Goal: Answer question/provide support: Share knowledge or assist other users

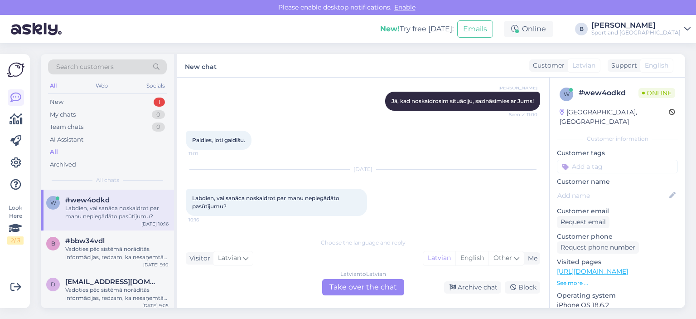
scroll to position [422, 0]
click at [104, 254] on div "Vadoties pēc sistēmā norādītās informācijas, redzam, ka nesaņemtā prece tiks no…" at bounding box center [116, 253] width 103 height 16
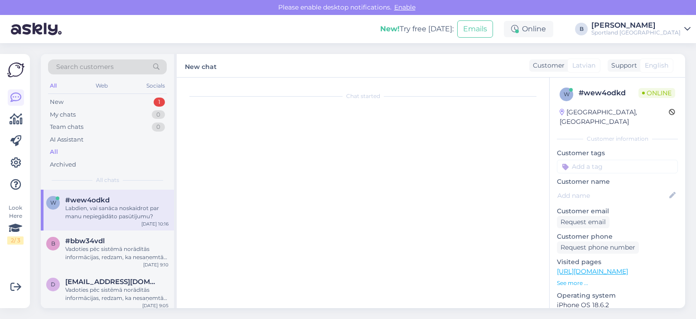
scroll to position [53, 0]
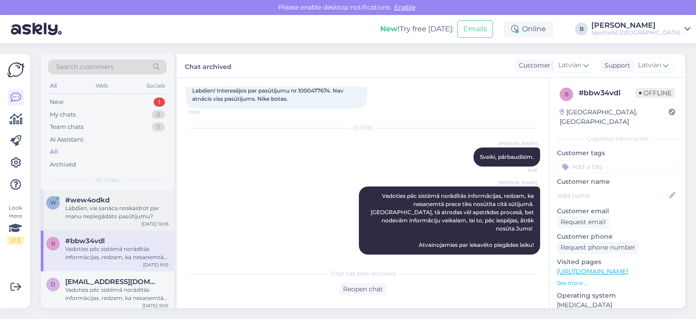
click at [108, 213] on div "Labdien, vai sanāca noskaidrot par manu nepiegādāto pasūtījumu?" at bounding box center [116, 212] width 103 height 16
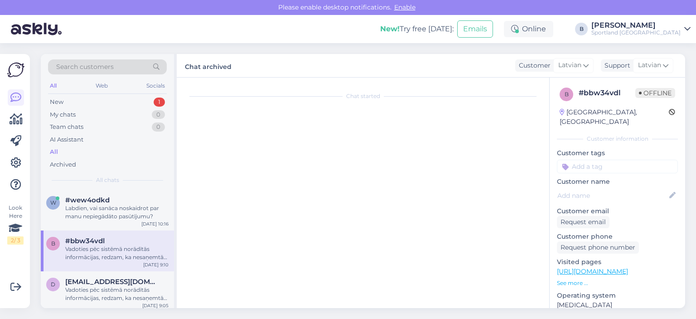
scroll to position [422, 0]
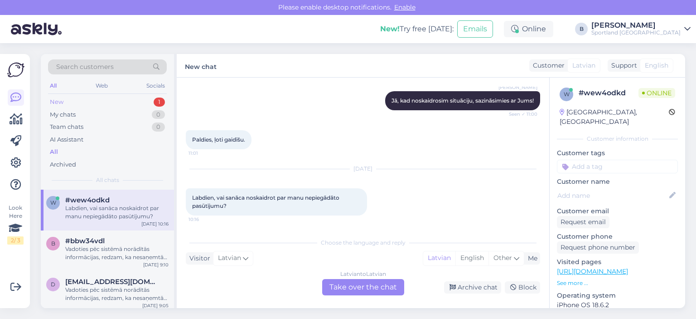
click at [77, 104] on div "New 1" at bounding box center [107, 102] width 119 height 13
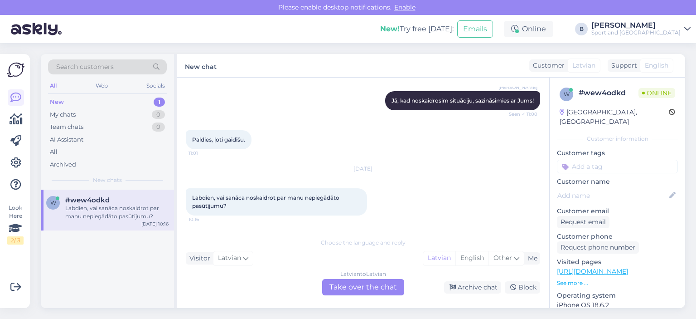
click at [121, 200] on div "#wew4odkd" at bounding box center [116, 200] width 103 height 8
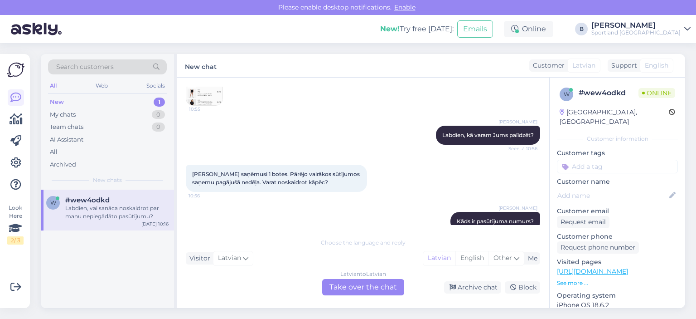
scroll to position [15, 0]
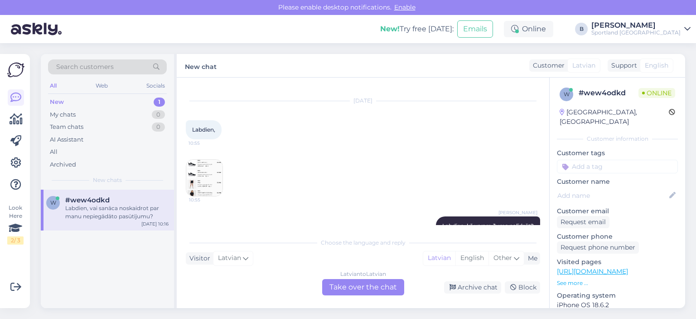
click at [205, 168] on img at bounding box center [204, 178] width 36 height 36
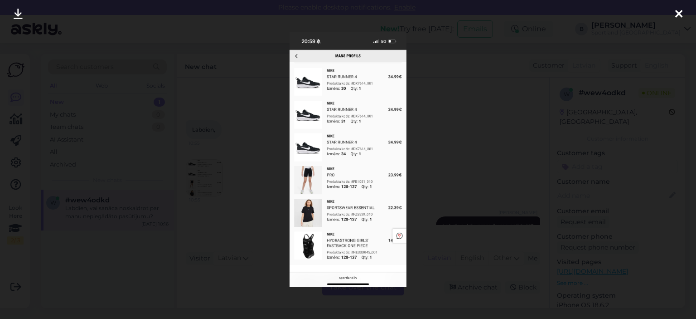
click at [450, 144] on div at bounding box center [348, 159] width 696 height 319
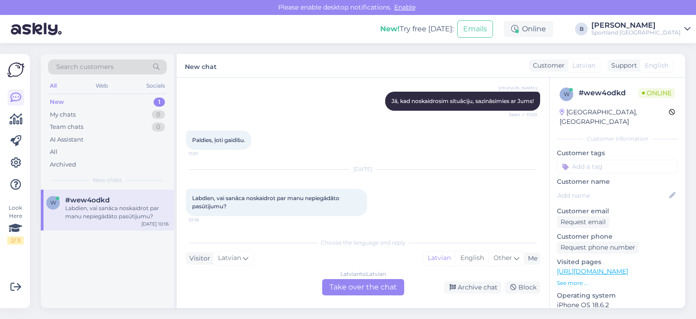
scroll to position [422, 0]
click at [368, 288] on div "Latvian to Latvian Take over the chat" at bounding box center [363, 287] width 82 height 16
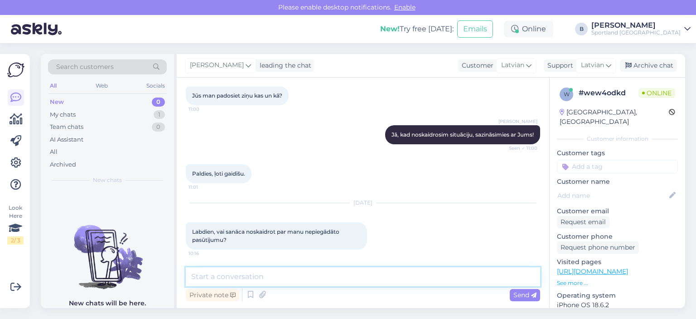
click at [372, 280] on textarea at bounding box center [363, 276] width 354 height 19
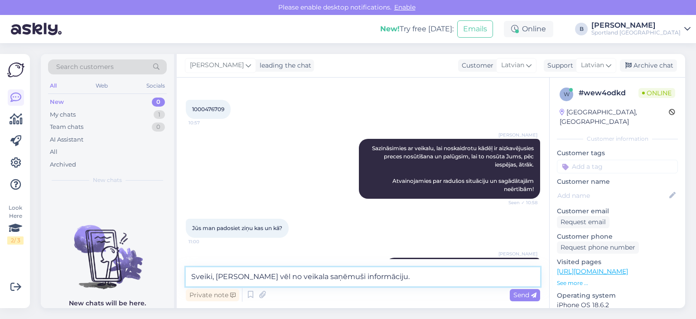
scroll to position [252, 0]
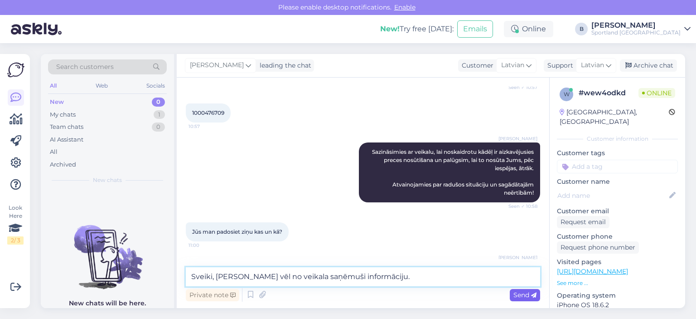
type textarea "Sveiki, [PERSON_NAME] vēl no veikala saņēmuši informāciju."
click at [520, 293] on span "Send" at bounding box center [524, 294] width 23 height 8
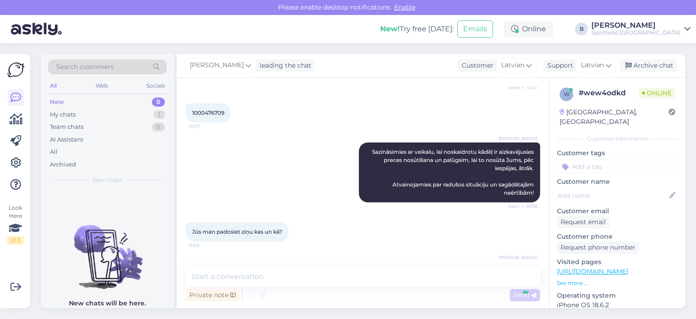
scroll to position [428, 0]
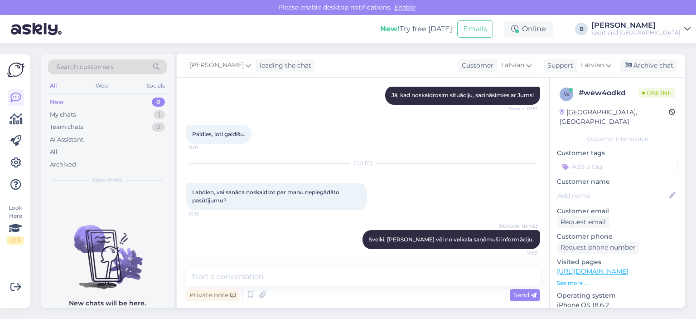
click at [642, 73] on div "[PERSON_NAME] leading the chat Customer Latvian Support Latvian Arabic Belarusi…" at bounding box center [431, 66] width 508 height 24
click at [643, 67] on div "Archive chat" at bounding box center [648, 65] width 57 height 12
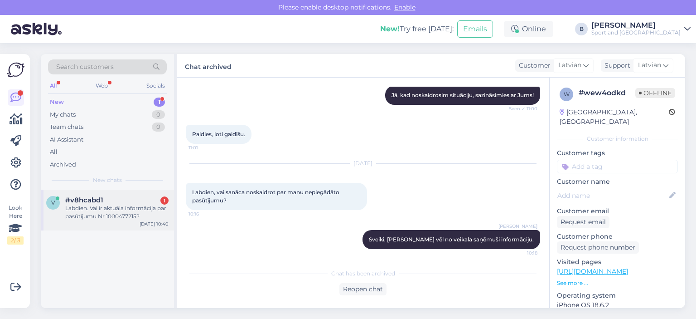
click at [126, 213] on div "Labdien. Vai ir aktuāla informācija par pasūtījumu Nr 1000477215?" at bounding box center [116, 212] width 103 height 16
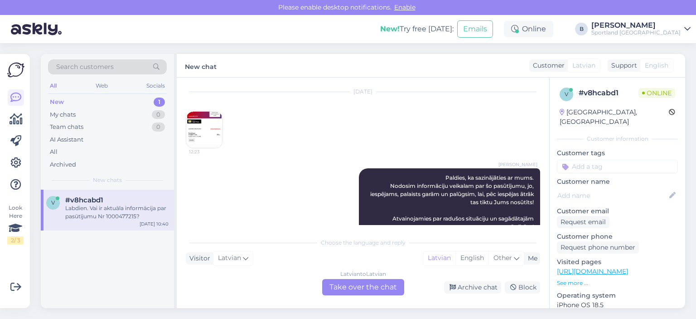
scroll to position [216, 0]
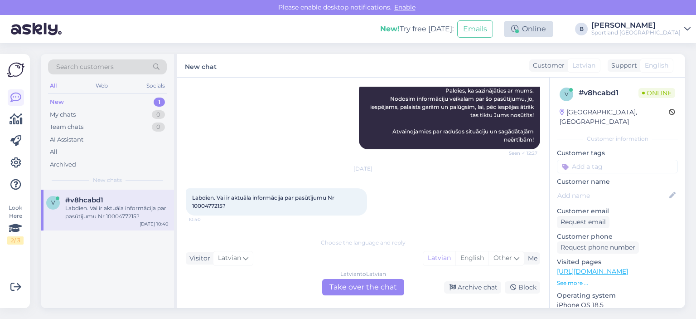
click at [553, 27] on div "Online" at bounding box center [528, 29] width 49 height 16
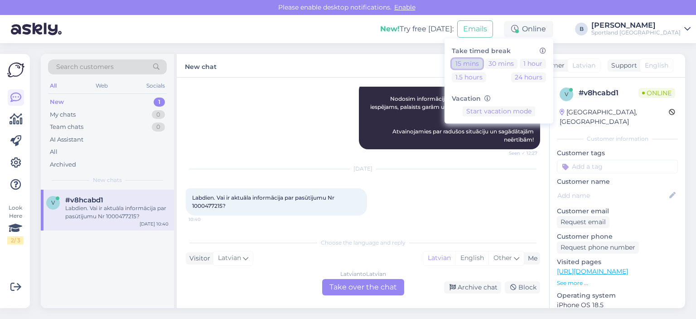
click at [483, 59] on button "15 mins" at bounding box center [467, 63] width 31 height 10
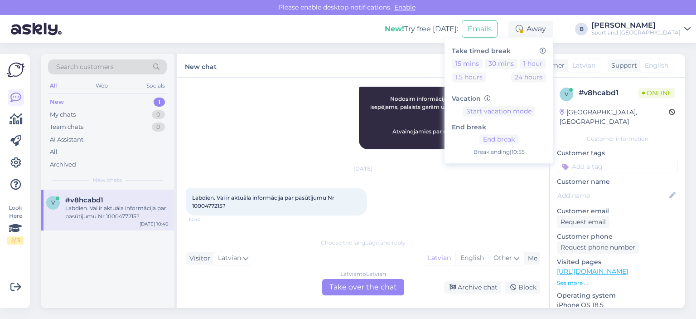
click at [207, 204] on span "Labdien. Vai ir aktuāla informācija par pasūtījumu Nr 1000477215?" at bounding box center [264, 201] width 144 height 15
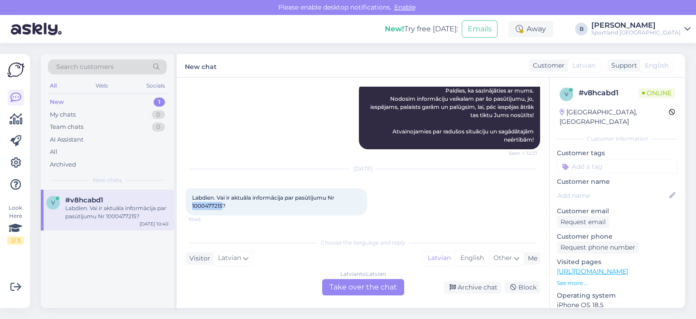
copy span "1000477215"
click at [346, 289] on div "Latvian to Latvian Take over the chat" at bounding box center [363, 287] width 82 height 16
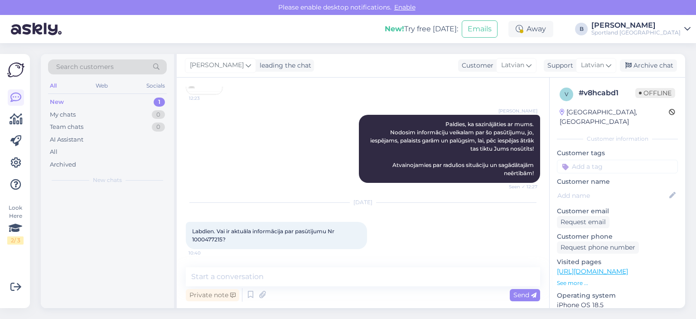
scroll to position [182, 0]
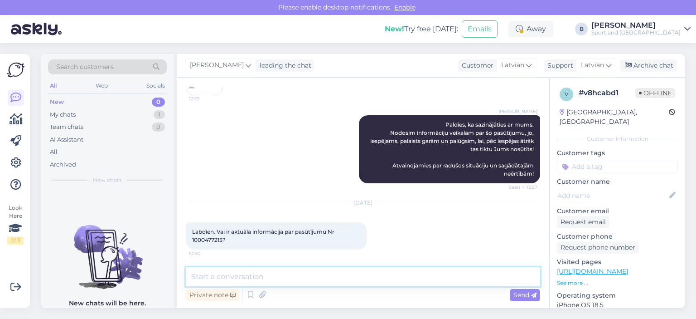
click at [349, 277] on textarea at bounding box center [363, 276] width 354 height 19
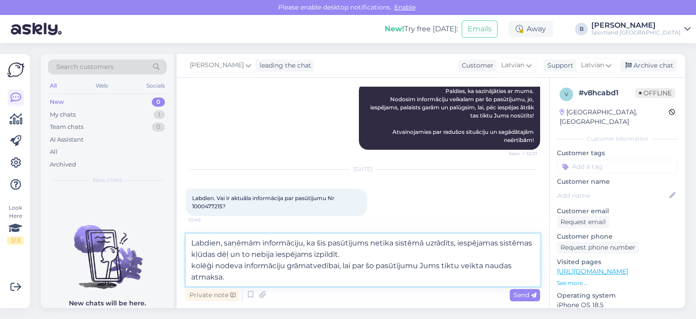
scroll to position [216, 0]
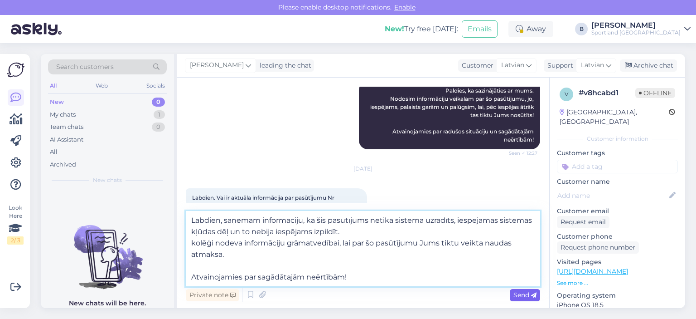
type textarea "Labdien, saņēmām informāciju, ka šis pasūtījums netika sistēmā uzrādīts, iespēj…"
click at [515, 290] on div "Send" at bounding box center [525, 295] width 30 height 12
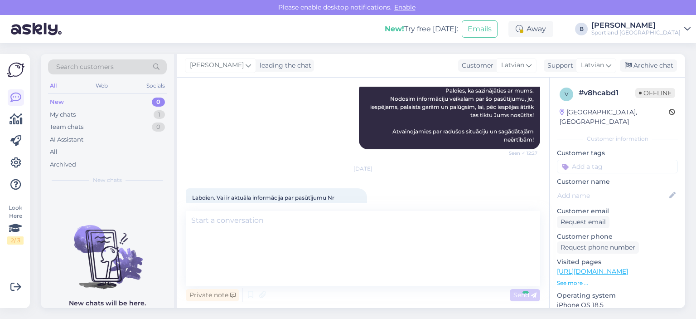
scroll to position [270, 0]
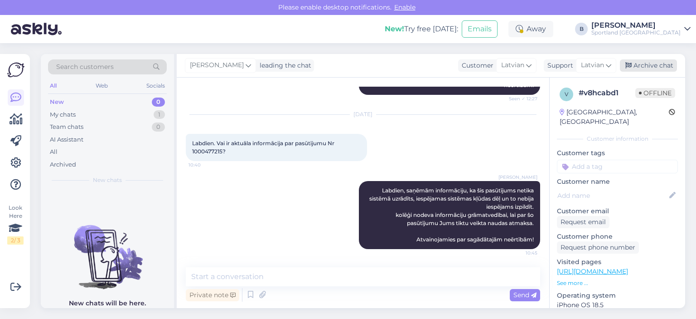
click at [645, 65] on div "Archive chat" at bounding box center [648, 65] width 57 height 12
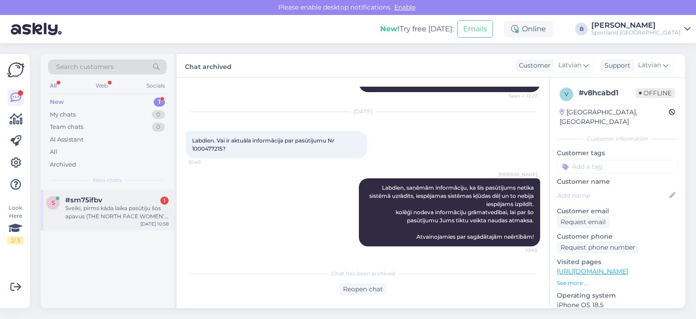
click at [106, 199] on div "#sm75ifbv 1" at bounding box center [116, 200] width 103 height 8
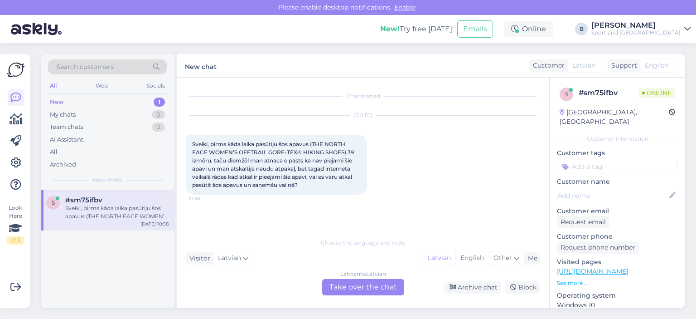
scroll to position [0, 0]
click at [374, 286] on div "Latvian to Latvian Take over the chat" at bounding box center [363, 287] width 82 height 16
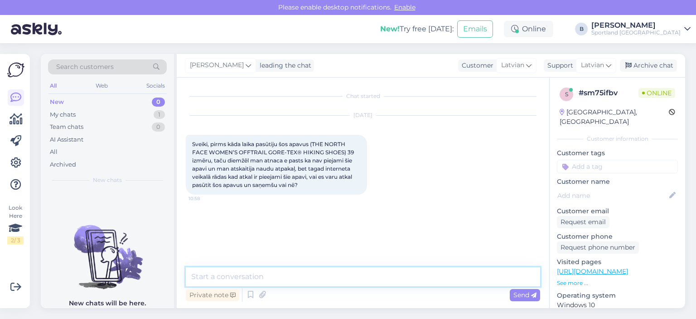
click at [372, 280] on textarea at bounding box center [363, 276] width 354 height 19
type textarea "Sveiki, pārbaudīsim."
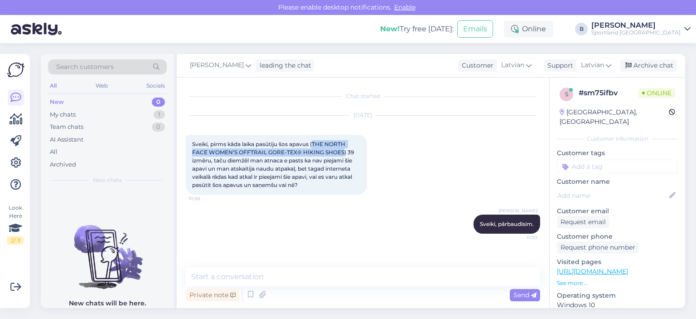
drag, startPoint x: 314, startPoint y: 140, endPoint x: 342, endPoint y: 151, distance: 29.1
click at [342, 151] on span "Sveiki, pirms kāda laika pasūtiju šos apavus (THE NORTH FACE WOMEN’S OFFTRAIL G…" at bounding box center [273, 164] width 163 height 48
copy span "THE NORTH FACE WOMEN’S OFFTRAIL GORE-TEX® HIKING SHOES"
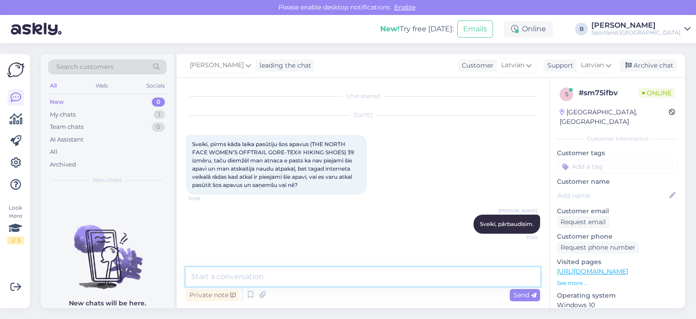
click at [282, 271] on textarea at bounding box center [363, 276] width 354 height 19
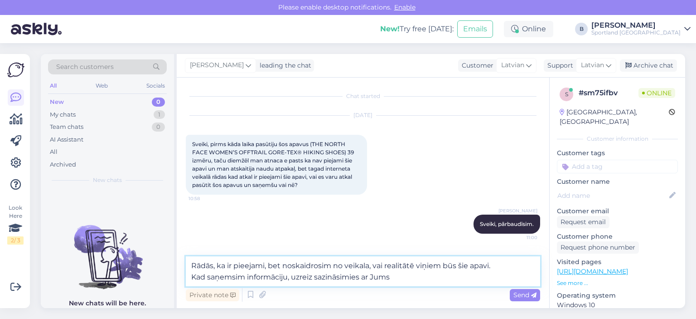
type textarea "Rādās, ka ir pieejami, bet noskaidrosim no veikala, vai realitātē viņiem būs ši…"
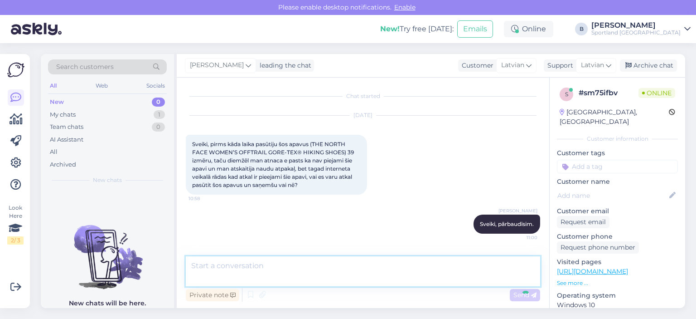
scroll to position [40, 0]
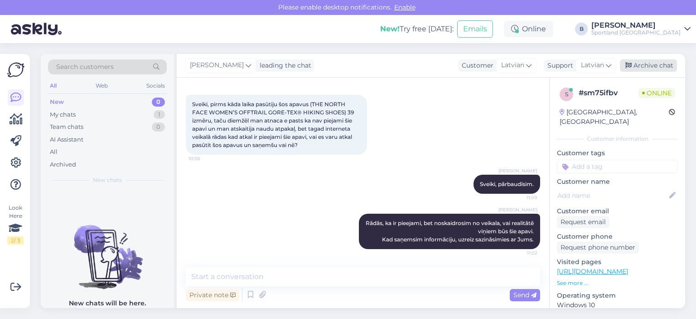
click at [636, 63] on div "Archive chat" at bounding box center [648, 65] width 57 height 12
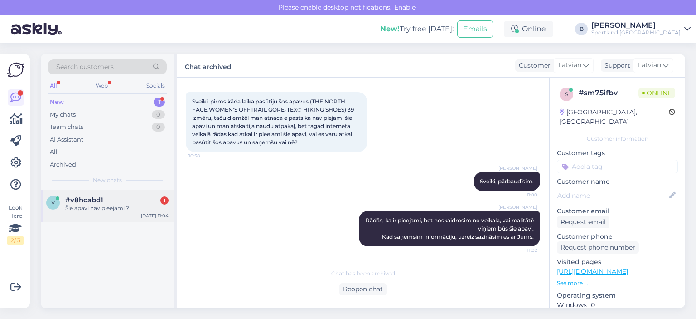
click at [117, 207] on div "Šie apavi nav pieejami ?" at bounding box center [116, 208] width 103 height 8
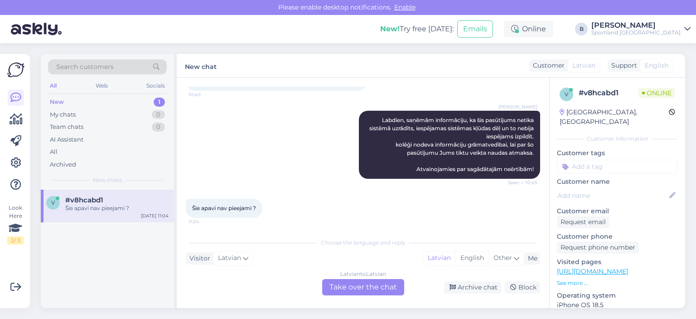
scroll to position [343, 0]
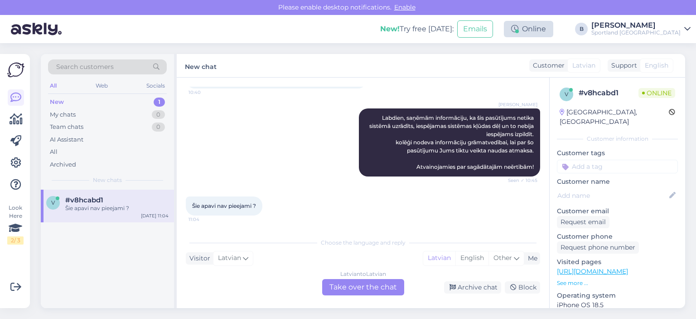
click at [553, 33] on div "Online" at bounding box center [528, 29] width 49 height 16
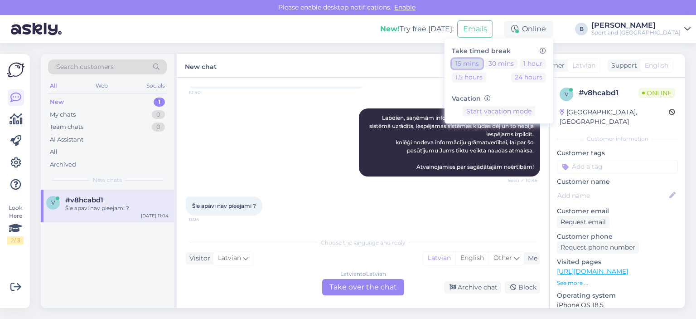
click at [483, 65] on button "15 mins" at bounding box center [467, 63] width 31 height 10
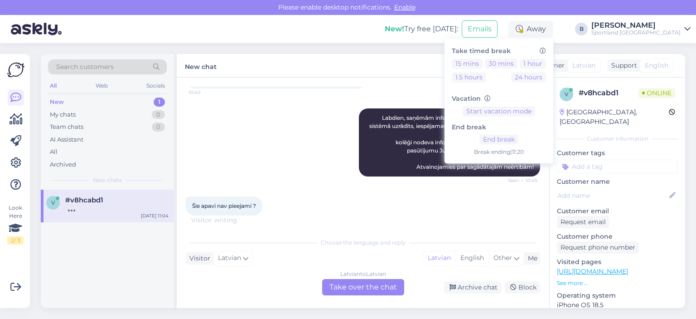
click at [261, 138] on div "[PERSON_NAME], saņēmām informāciju, ka šis pasūtījums netika sistēmā uzrādīts, …" at bounding box center [363, 142] width 354 height 88
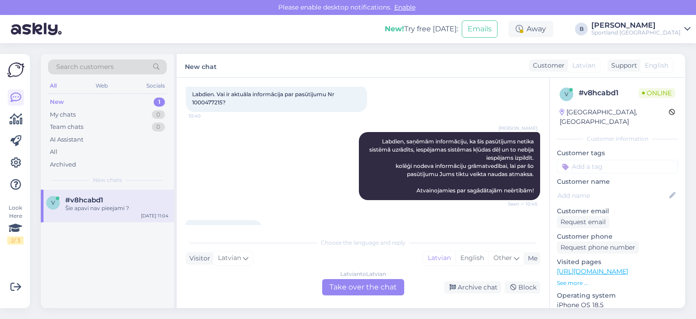
scroll to position [297, 0]
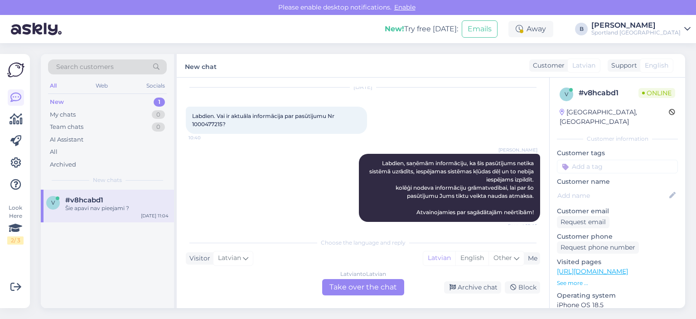
click at [211, 121] on span "Labdien. Vai ir aktuāla informācija par pasūtījumu Nr 1000477215?" at bounding box center [264, 119] width 144 height 15
copy span "1000477215"
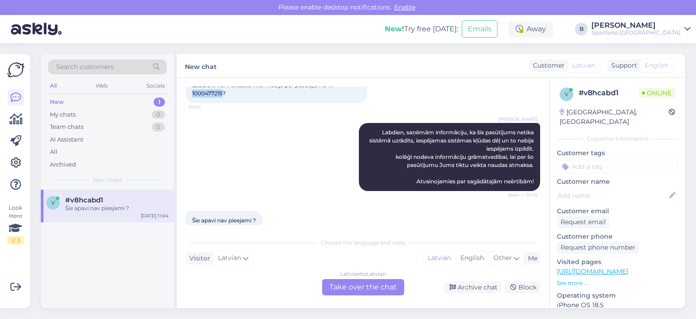
scroll to position [343, 0]
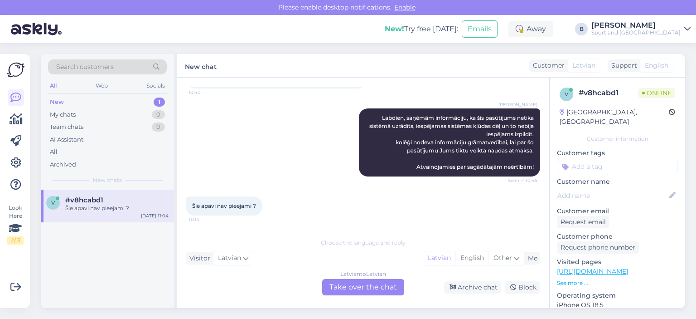
click at [348, 291] on div "Latvian to Latvian Take over the chat" at bounding box center [363, 287] width 82 height 16
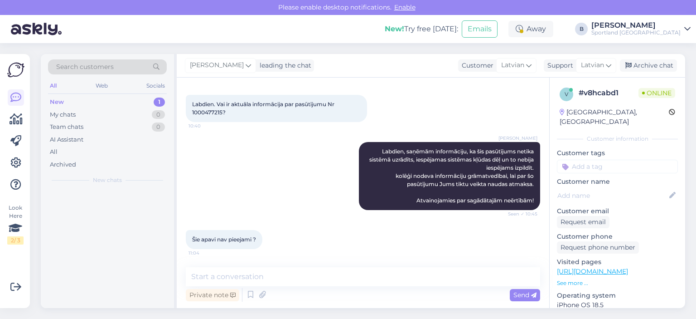
scroll to position [309, 0]
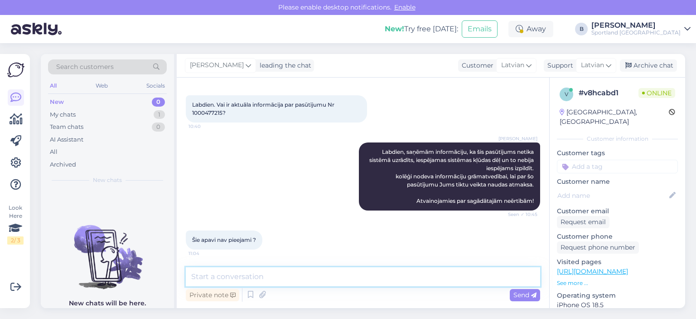
click at [350, 281] on textarea at bounding box center [363, 276] width 354 height 19
type textarea "Š"
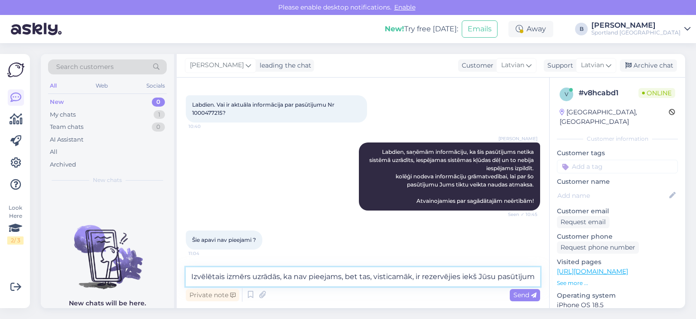
scroll to position [319, 0]
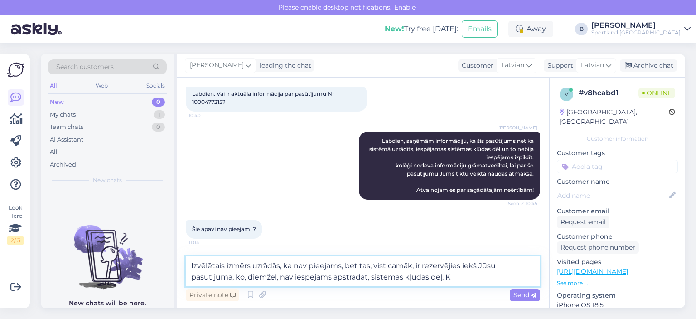
type textarea "Izvēlētais izmērs uzrādās, ka nav pieejams, bet tas, visticamāk, ir rezervējies…"
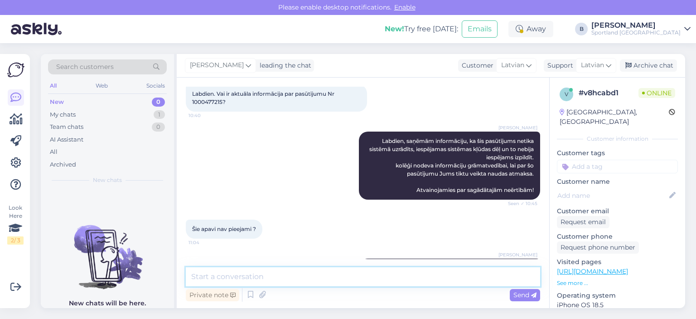
scroll to position [364, 0]
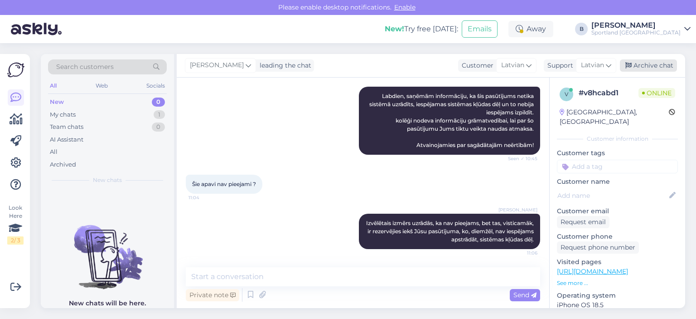
click at [651, 64] on div "Archive chat" at bounding box center [648, 65] width 57 height 12
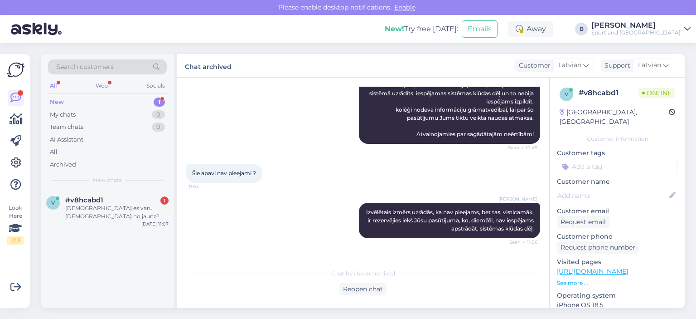
scroll to position [406, 0]
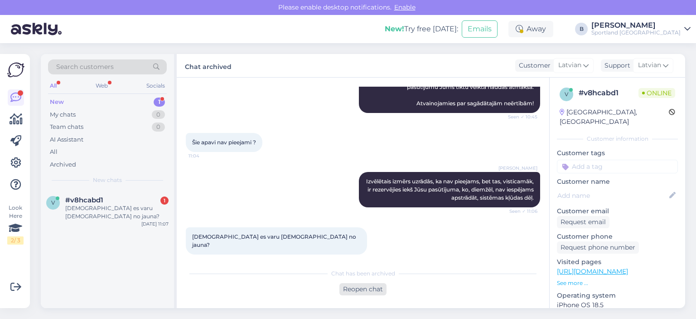
click at [367, 287] on div "Reopen chat" at bounding box center [362, 289] width 47 height 12
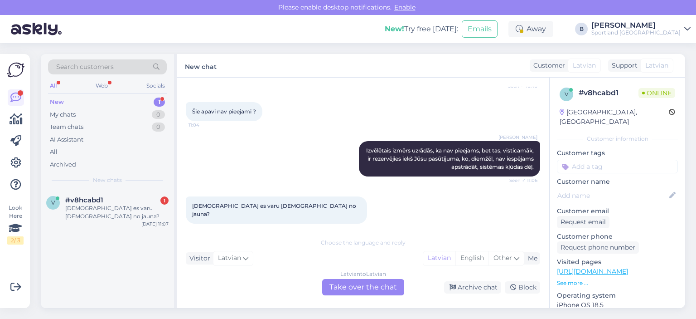
click at [355, 287] on div "Latvian to Latvian Take over the chat" at bounding box center [363, 287] width 82 height 16
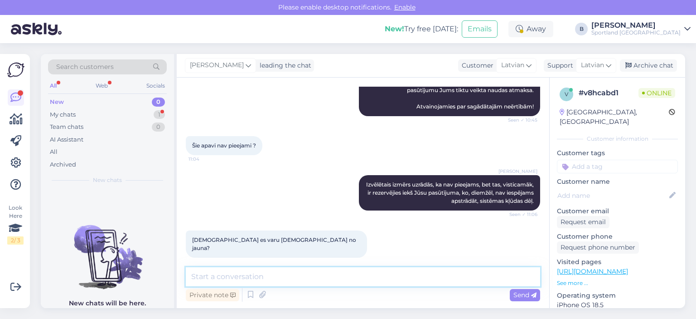
click at [356, 270] on textarea at bounding box center [363, 276] width 354 height 19
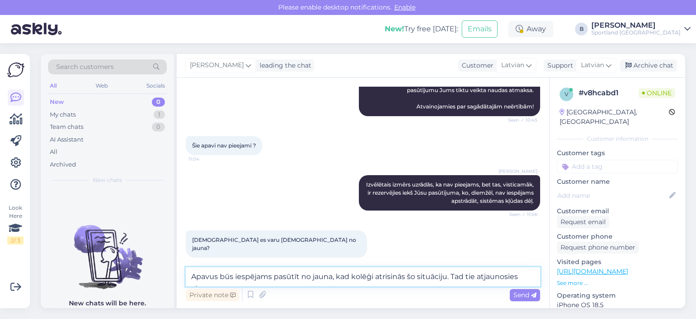
scroll to position [414, 0]
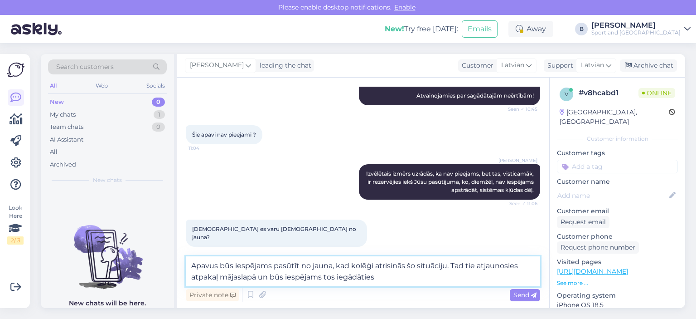
type textarea "Apavus būs iespējams pasūtīt no jauna, kad kolēģi atrisinās šo situāciju. Tad t…"
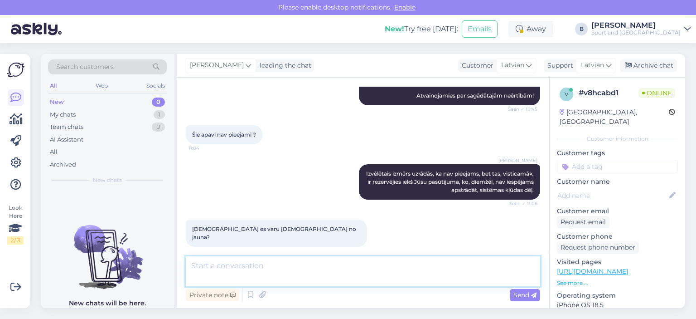
scroll to position [459, 0]
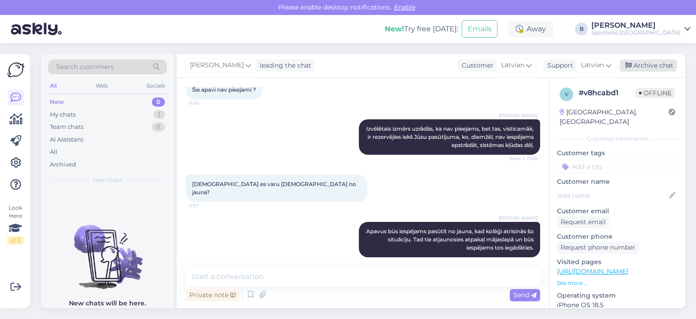
click at [649, 65] on div "Archive chat" at bounding box center [648, 65] width 57 height 12
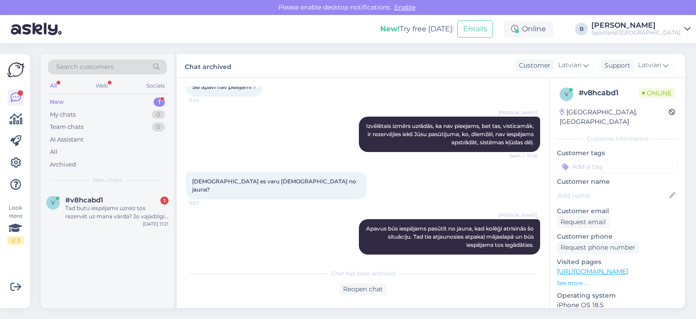
scroll to position [508, 0]
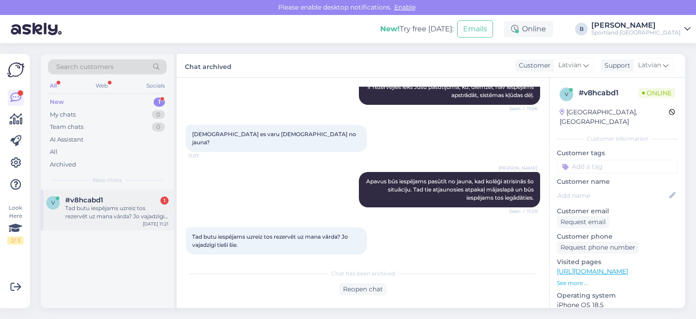
click at [100, 196] on span "#v8hcabd1" at bounding box center [84, 200] width 38 height 8
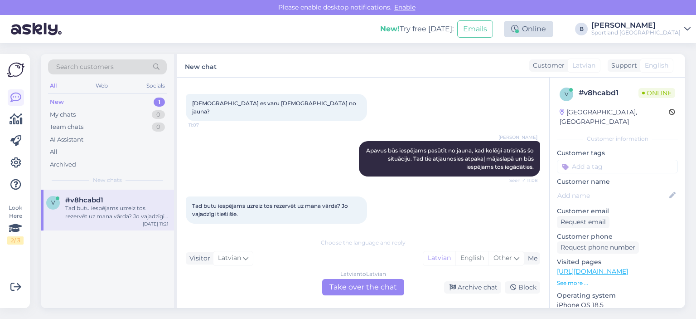
click at [553, 32] on div "Online" at bounding box center [528, 29] width 49 height 16
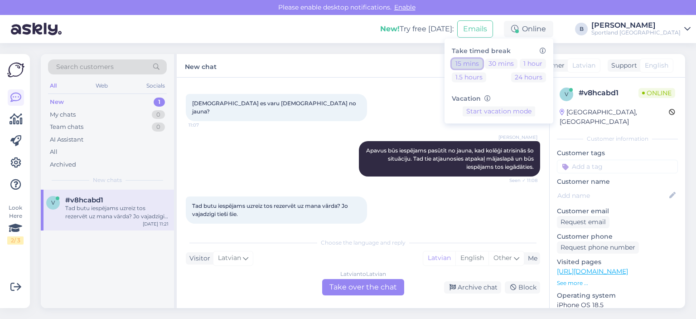
click at [483, 60] on button "15 mins" at bounding box center [467, 63] width 31 height 10
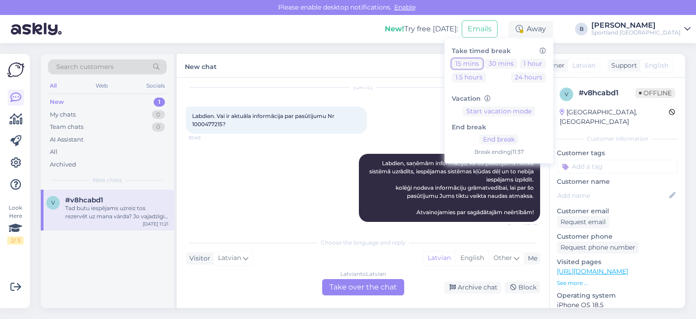
scroll to position [222, 0]
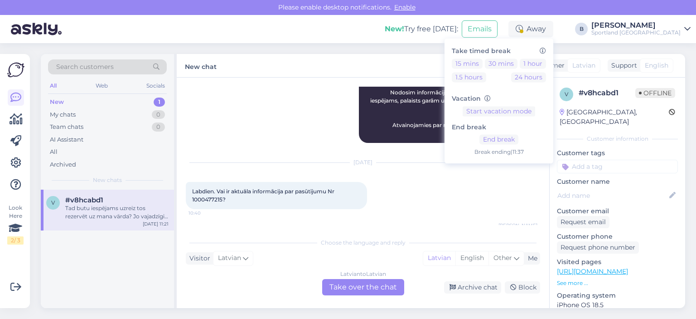
click at [206, 195] on span "Labdien. Vai ir aktuāla informācija par pasūtījumu Nr 1000477215?" at bounding box center [264, 195] width 144 height 15
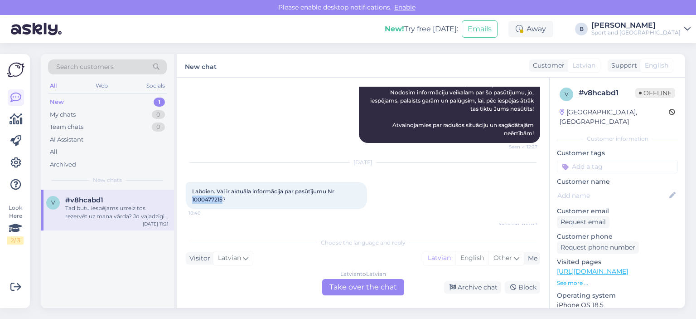
click at [206, 195] on span "Labdien. Vai ir aktuāla informācija par pasūtījumu Nr 1000477215?" at bounding box center [264, 195] width 144 height 15
copy span "1000477215"
click at [553, 30] on div "Away" at bounding box center [530, 29] width 45 height 16
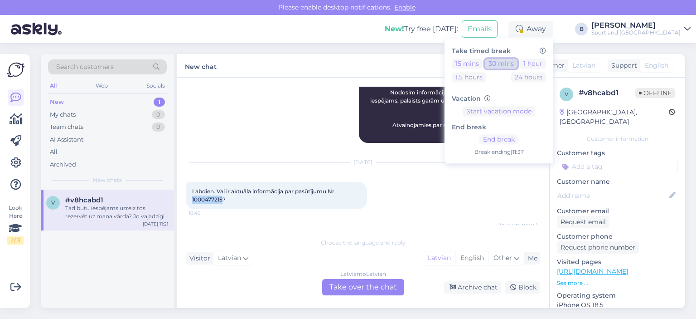
click at [517, 65] on button "30 mins" at bounding box center [501, 63] width 33 height 10
click at [63, 146] on div "All" at bounding box center [107, 151] width 119 height 13
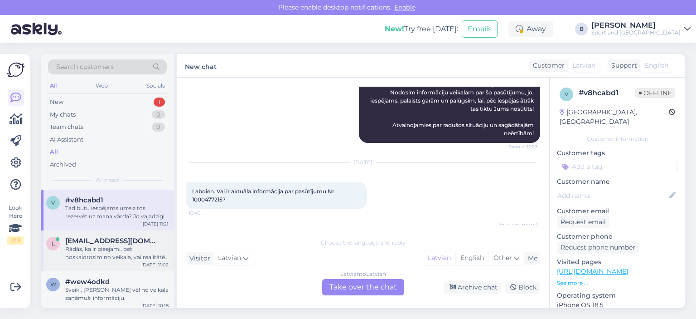
click at [123, 255] on div "Rādās, ka ir pieejami, bet noskaidrosim no veikala, vai realitātē viņiem būs ši…" at bounding box center [116, 253] width 103 height 16
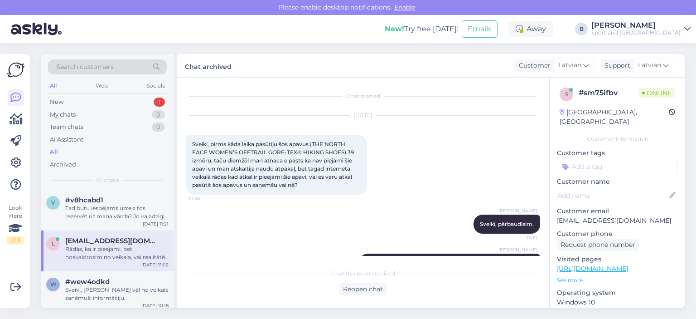
scroll to position [43, 0]
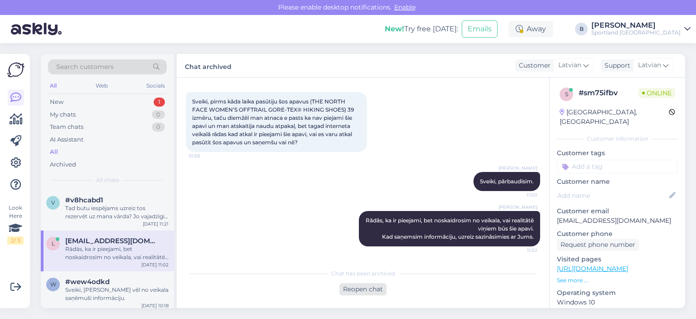
click at [361, 289] on div "Reopen chat" at bounding box center [362, 289] width 47 height 12
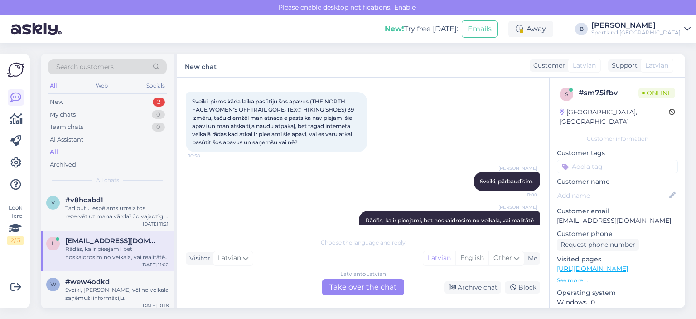
click at [359, 283] on div "Latvian to Latvian Take over the chat" at bounding box center [363, 287] width 82 height 16
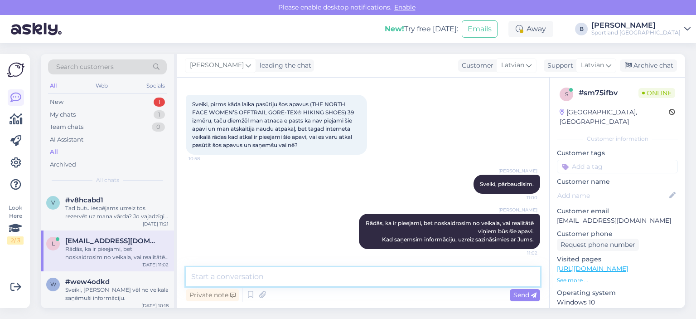
click at [359, 283] on textarea at bounding box center [363, 276] width 354 height 19
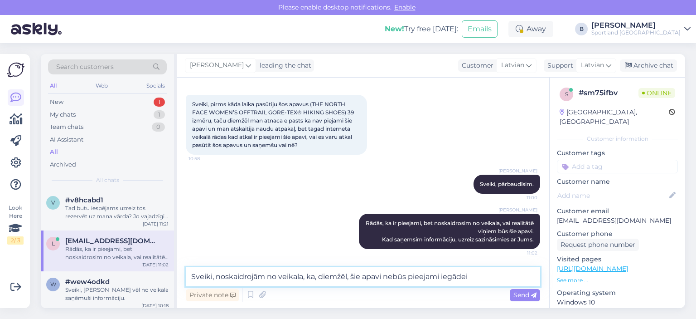
type textarea "Sveiki, noskaidrojām no veikala, ka, diemžēl, šie apavi nebūs pieejami iegādei."
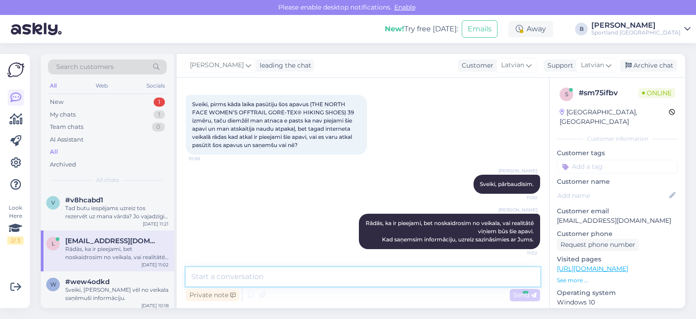
scroll to position [87, 0]
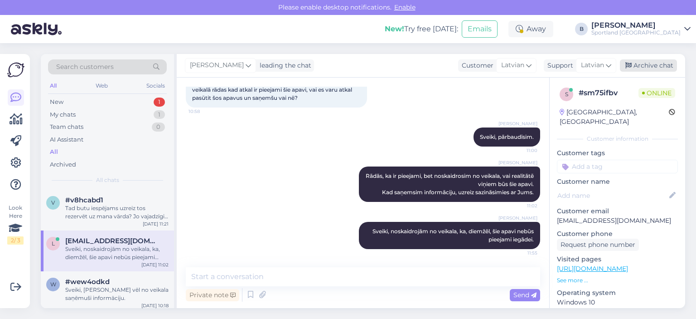
click at [668, 65] on div "Archive chat" at bounding box center [648, 65] width 57 height 12
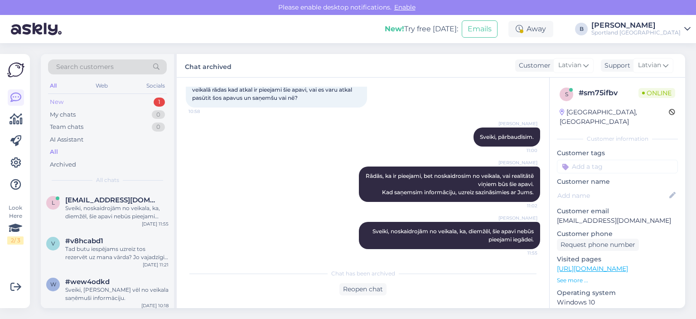
click at [66, 97] on div "New 1" at bounding box center [107, 102] width 119 height 13
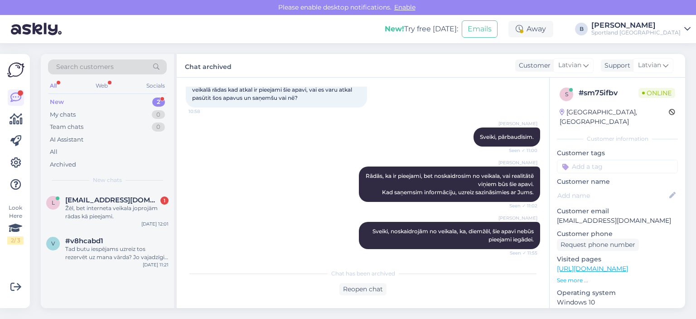
scroll to position [129, 0]
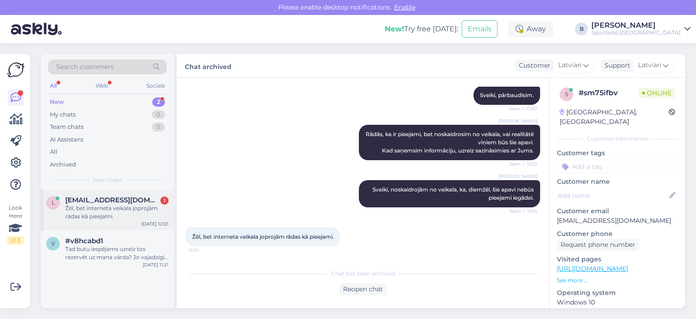
click at [103, 211] on div "Žēl, bet interneta veikala joprojām rādas kā pieejami." at bounding box center [116, 212] width 103 height 16
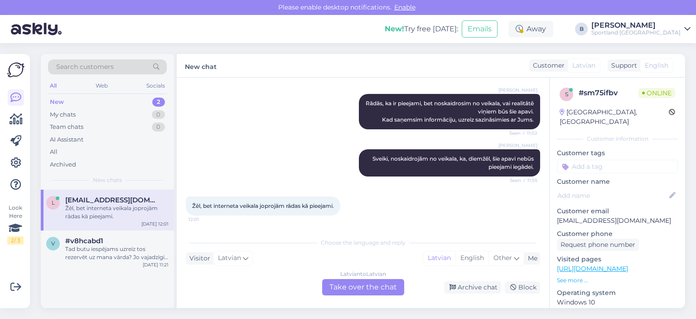
click at [380, 287] on div "Latvian to Latvian Take over the chat" at bounding box center [363, 287] width 82 height 16
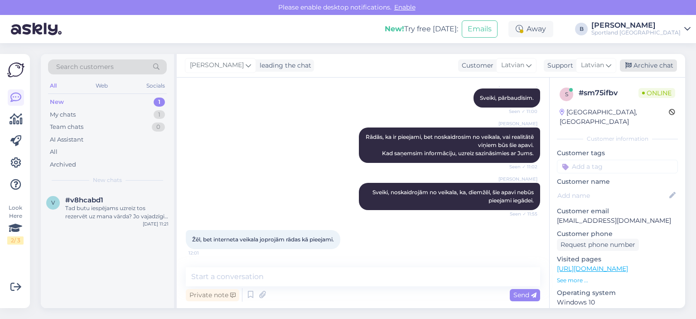
click at [645, 63] on div "Archive chat" at bounding box center [648, 65] width 57 height 12
